Goal: Task Accomplishment & Management: Use online tool/utility

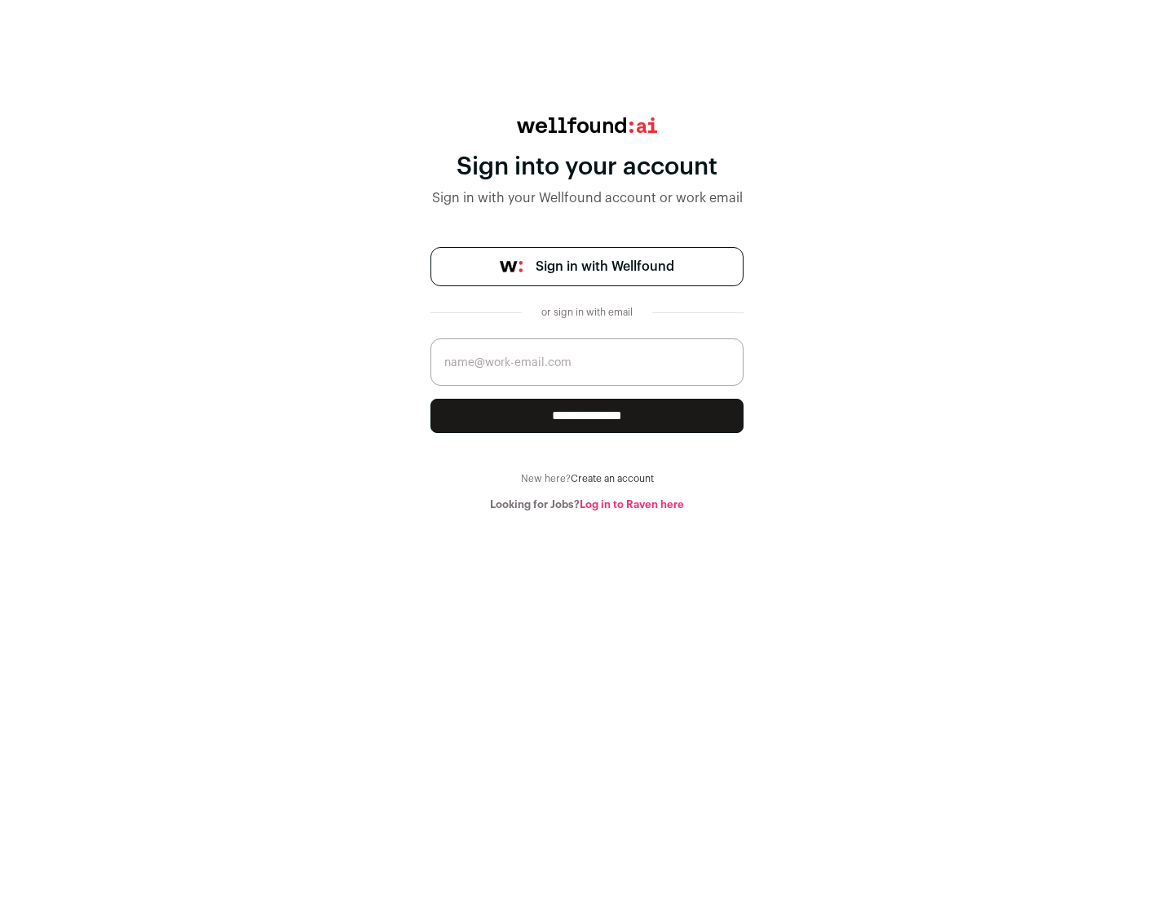
click at [604, 267] on span "Sign in with Wellfound" at bounding box center [605, 267] width 139 height 20
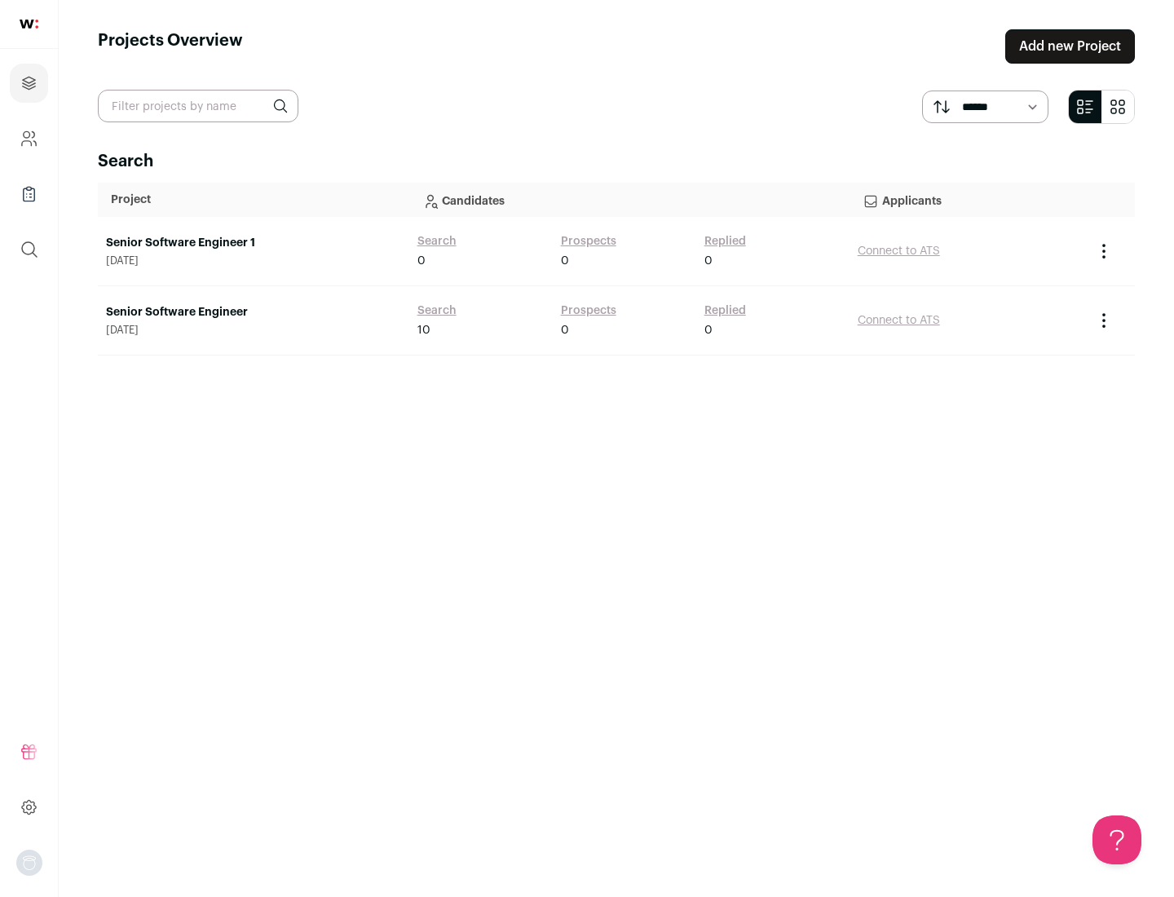
click at [253, 312] on link "Senior Software Engineer" at bounding box center [253, 312] width 295 height 16
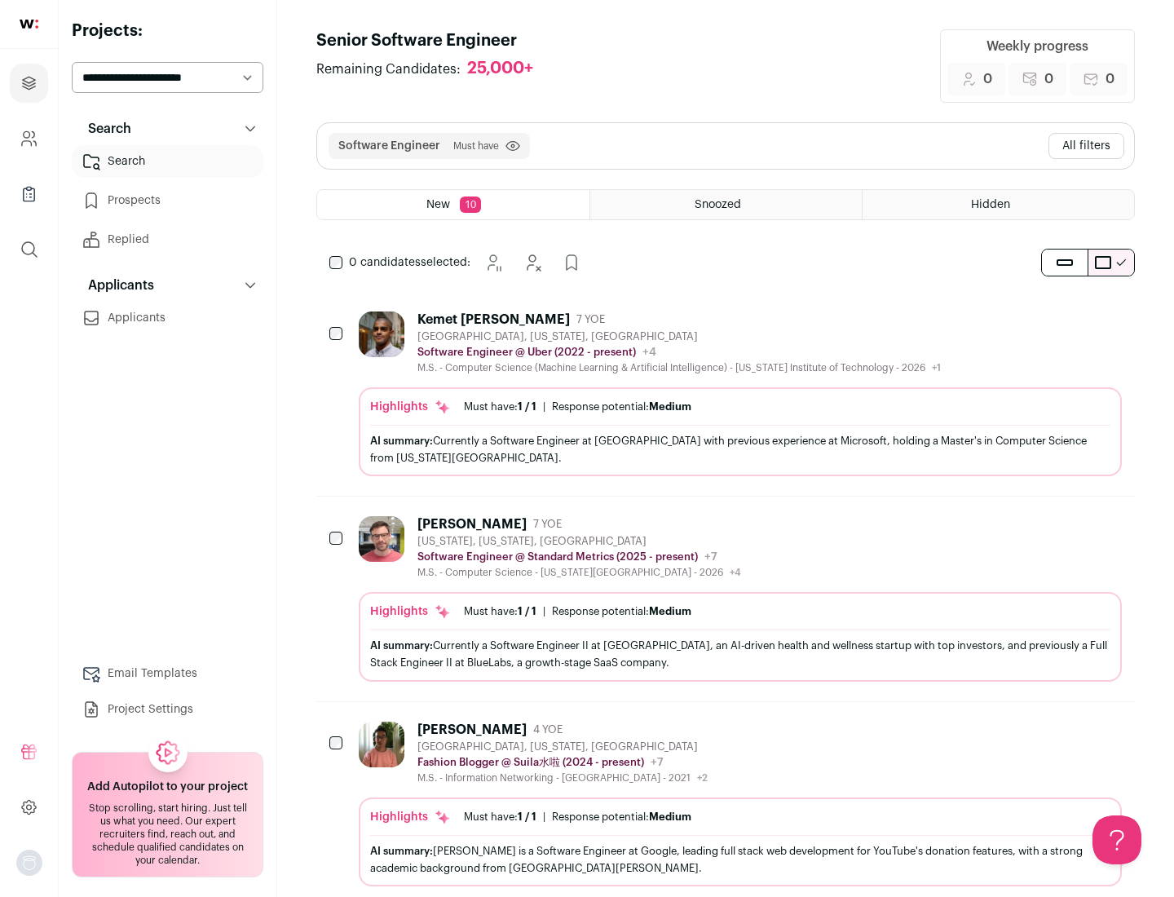
click at [726, 394] on div "Highlights Must have: 1 / 1 How many must haves have been fulfilled? | Response…" at bounding box center [740, 431] width 763 height 89
